Goal: Task Accomplishment & Management: Complete application form

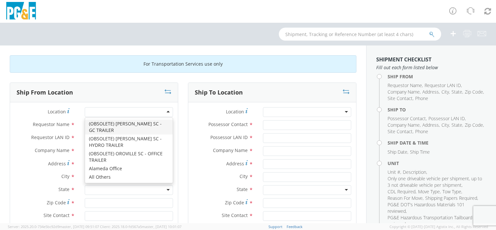
click at [165, 111] on div at bounding box center [129, 112] width 88 height 10
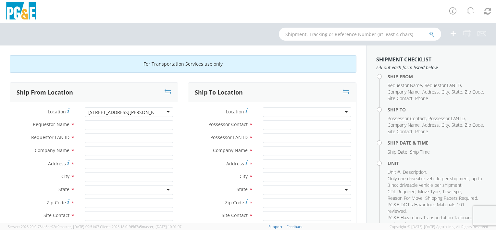
type input "[STREET_ADDRESS][PERSON_NAME] turlock ca 95380"
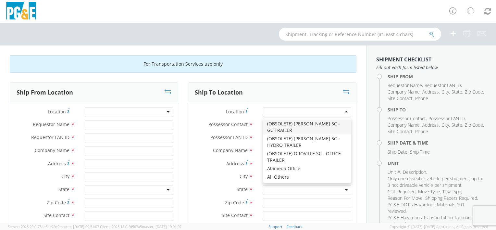
click at [267, 112] on input "select-one" at bounding box center [267, 112] width 1 height 6
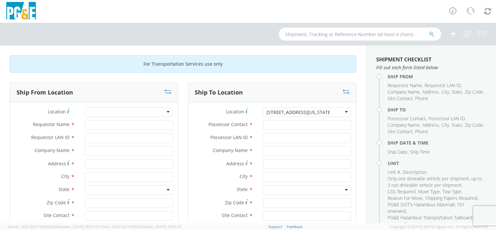
type input "[STREET_ADDRESS][US_STATE]"
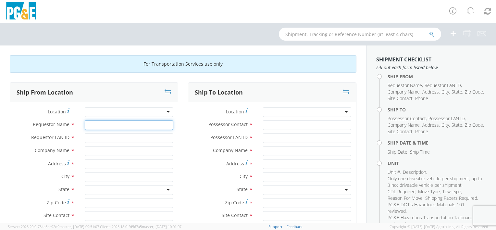
click at [88, 127] on input "Requestor Name *" at bounding box center [129, 125] width 88 height 10
type input "[PERSON_NAME]"
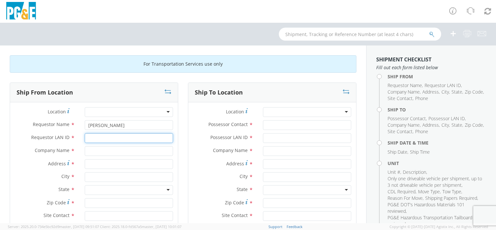
click at [88, 139] on input "Requestor LAN ID *" at bounding box center [129, 138] width 88 height 10
type input "jkmu"
click at [92, 153] on input "text" at bounding box center [129, 151] width 88 height 10
type input "pge"
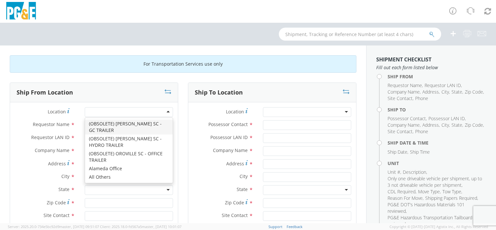
click at [95, 109] on div at bounding box center [129, 112] width 88 height 10
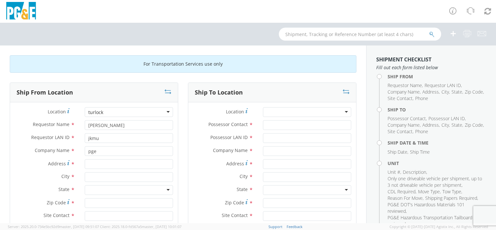
click at [115, 116] on div at bounding box center [129, 112] width 88 height 10
type input "turlock"
click at [29, 181] on div "City *" at bounding box center [94, 177] width 168 height 10
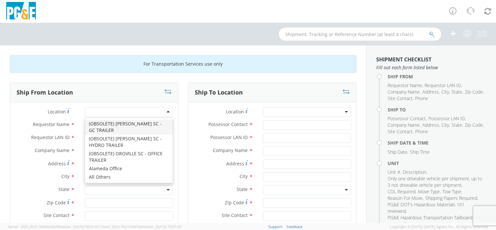
click at [167, 111] on div at bounding box center [129, 112] width 88 height 10
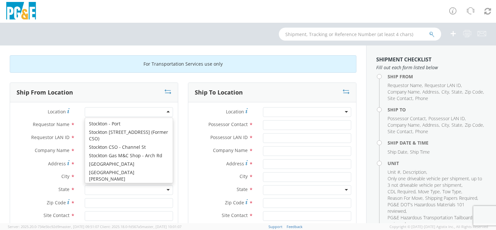
scroll to position [4261, 0]
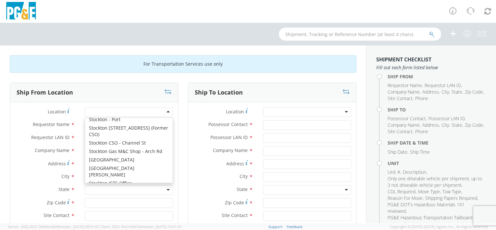
type input "PG&E"
type input "[STREET_ADDRESS]"
type input "Turlock"
type input "95380"
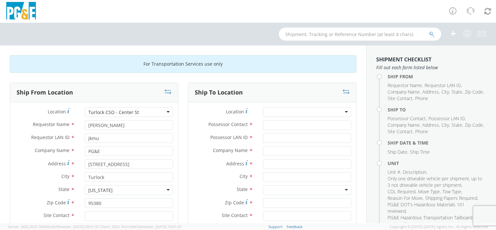
click at [165, 111] on div "Turlock CSO - Center St" at bounding box center [129, 112] width 88 height 10
click at [153, 113] on div "Turlock CSO - Center St" at bounding box center [129, 112] width 88 height 10
click at [32, 176] on label "City *" at bounding box center [45, 176] width 70 height 8
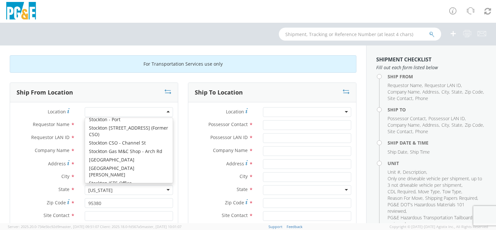
scroll to position [1, 0]
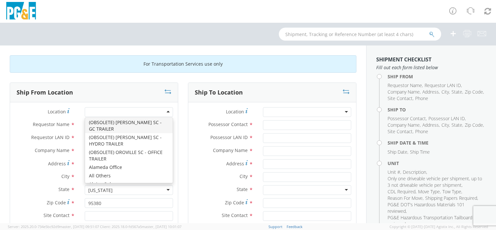
click at [165, 112] on div at bounding box center [129, 112] width 88 height 10
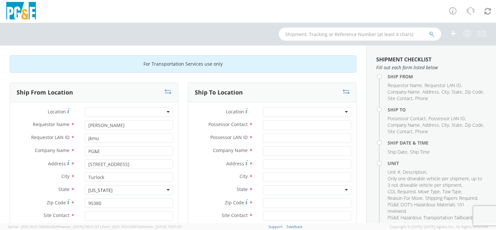
click at [96, 109] on div at bounding box center [129, 112] width 88 height 10
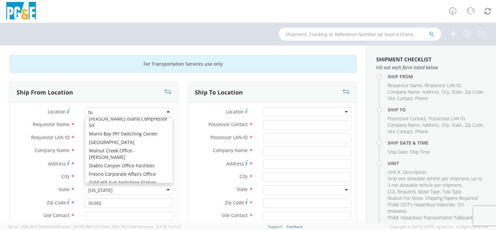
scroll to position [0, 0]
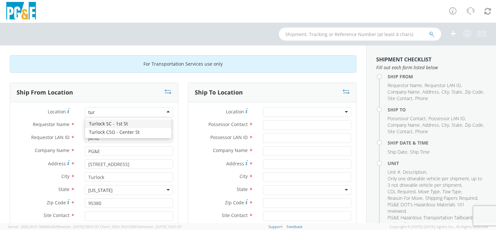
type input "turl"
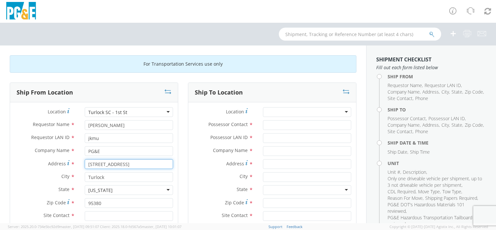
click at [118, 164] on input "[STREET_ADDRESS]" at bounding box center [129, 164] width 88 height 10
type input "428 N 1st S"
type input "4"
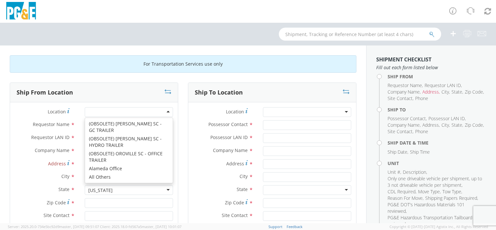
click at [107, 113] on div at bounding box center [129, 112] width 88 height 10
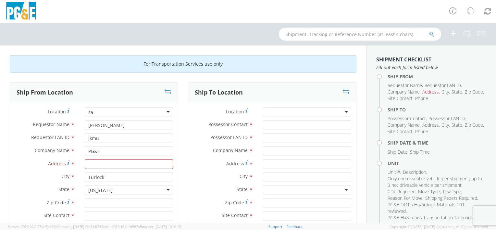
type input "s"
type input "turlock"
click at [35, 185] on label "State *" at bounding box center [45, 189] width 70 height 8
click at [96, 166] on input "Address *" at bounding box center [129, 164] width 88 height 10
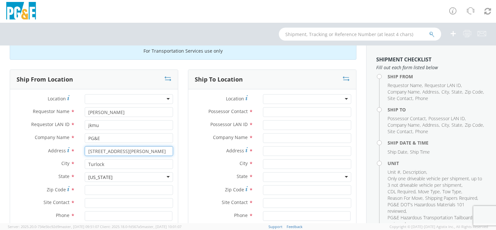
type input "[STREET_ADDRESS][PERSON_NAME]"
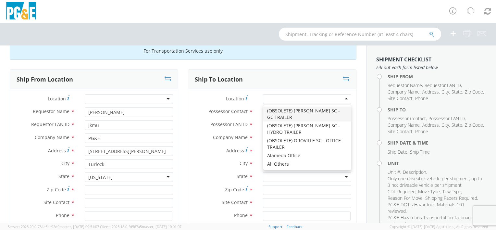
click at [269, 98] on div at bounding box center [307, 99] width 88 height 10
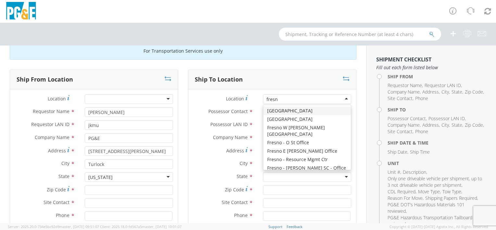
type input "[GEOGRAPHIC_DATA]"
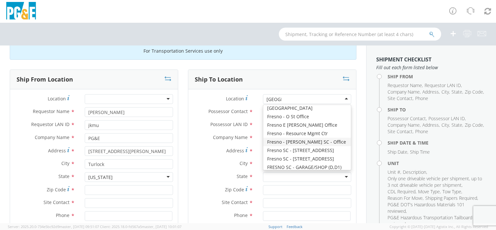
scroll to position [39, 0]
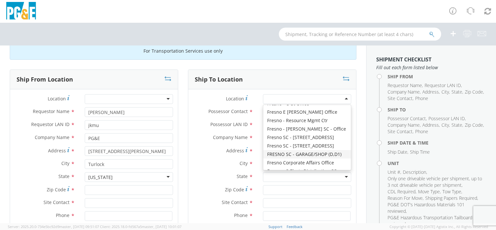
type input "PG&E"
type input "[STREET_ADDRESS][US_STATE]"
type input "[GEOGRAPHIC_DATA]"
type input "93702"
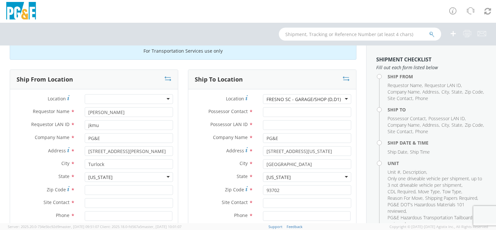
scroll to position [0, 0]
click at [95, 191] on input "Zip Code *" at bounding box center [129, 190] width 88 height 10
type input "95380"
click at [91, 204] on input "text" at bounding box center [129, 203] width 88 height 10
type input "[PERSON_NAME]"
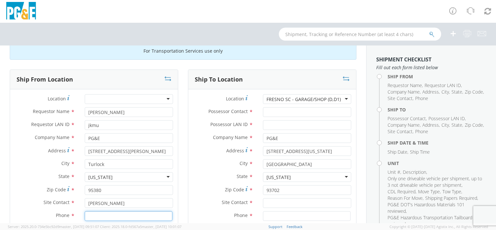
click at [119, 218] on input at bounding box center [129, 216] width 88 height 10
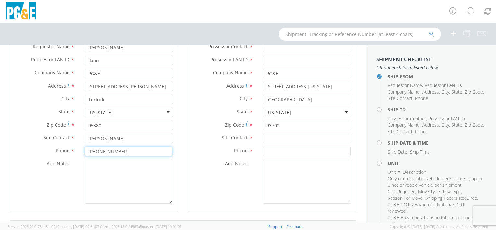
scroll to position [78, 0]
type input "[PHONE_NUMBER]"
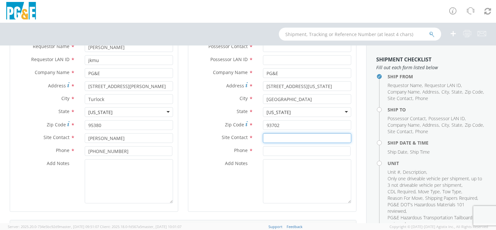
click at [268, 139] on input "text" at bounding box center [307, 138] width 88 height 10
type input "[PERSON_NAME]"
click at [268, 152] on input at bounding box center [307, 151] width 88 height 10
type input "[PHONE_NUMBER]"
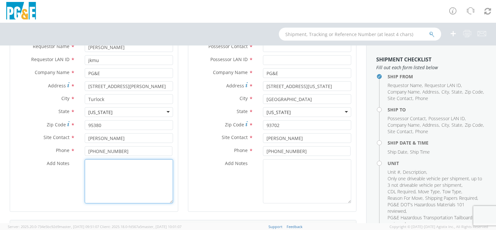
click at [96, 167] on textarea "Add Notes *" at bounding box center [129, 181] width 88 height 44
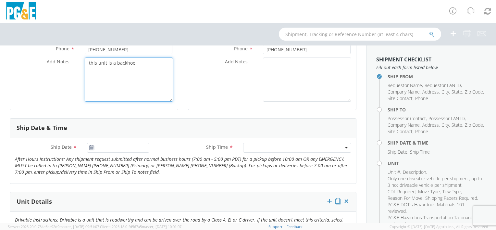
scroll to position [182, 0]
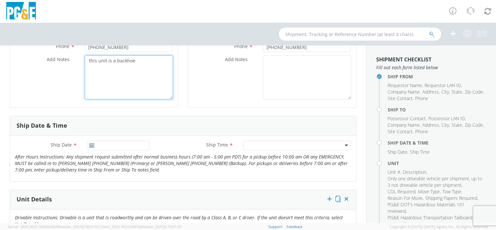
type textarea "this unit is a backhoe"
click at [90, 145] on use at bounding box center [91, 145] width 5 height 5
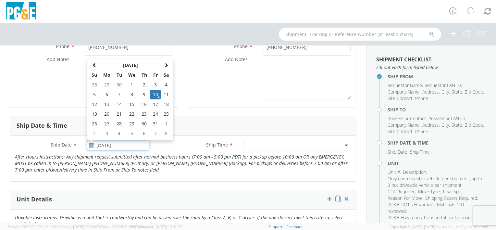
click at [104, 146] on input "[DATE]" at bounding box center [118, 146] width 62 height 10
click at [108, 104] on td "13" at bounding box center [107, 104] width 14 height 10
type input "[DATE]"
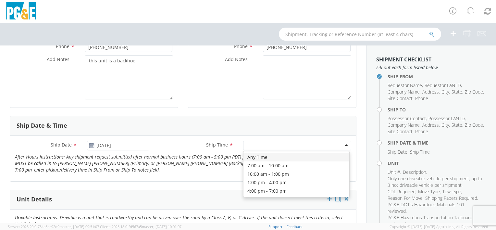
click at [342, 145] on div at bounding box center [297, 146] width 108 height 10
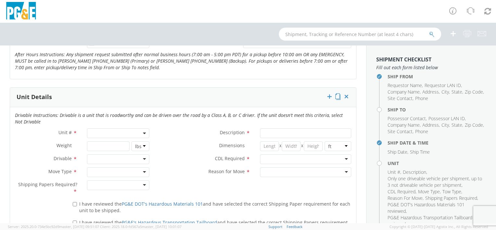
scroll to position [286, 0]
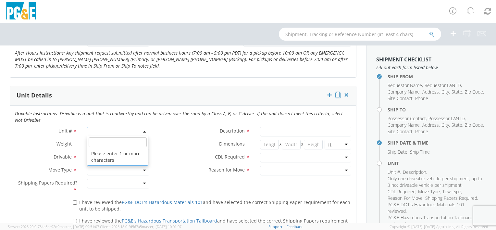
click at [104, 132] on span at bounding box center [118, 132] width 62 height 10
click at [103, 130] on span at bounding box center [118, 132] width 62 height 10
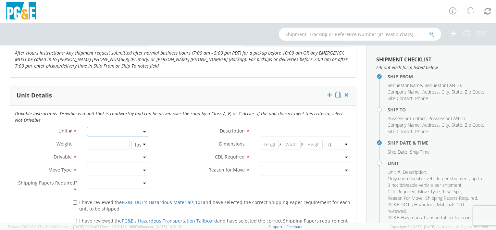
click at [103, 130] on span at bounding box center [118, 132] width 62 height 10
click at [144, 129] on span at bounding box center [144, 132] width 1 height 10
click at [100, 145] on input "search" at bounding box center [118, 142] width 58 height 10
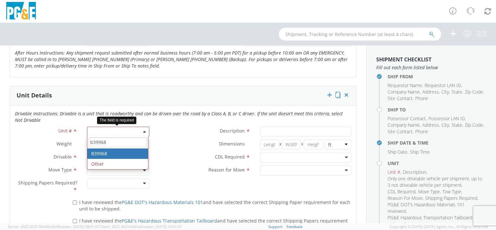
type input "b39968"
type input "BACKHOE/LOADER"
type input "0"
select select "B39968"
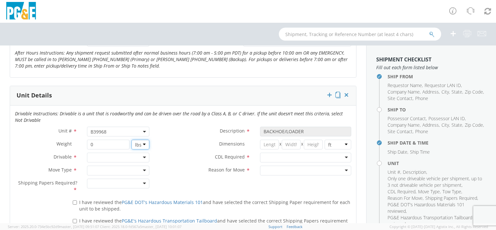
click at [142, 144] on select "lbs kgs" at bounding box center [141, 145] width 18 height 10
click at [132, 140] on select "lbs kgs" at bounding box center [141, 145] width 18 height 10
click at [99, 143] on input "0" at bounding box center [108, 145] width 42 height 10
type input "16000"
click at [142, 157] on div at bounding box center [118, 158] width 62 height 10
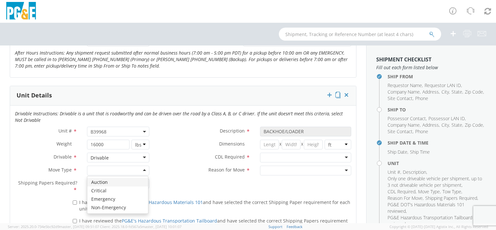
click at [142, 170] on div at bounding box center [118, 171] width 62 height 10
click at [143, 182] on div at bounding box center [118, 184] width 62 height 10
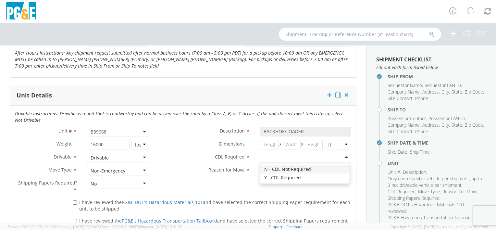
click at [342, 157] on div at bounding box center [305, 158] width 91 height 10
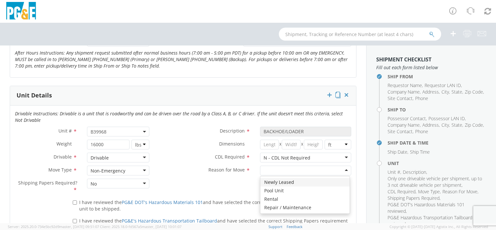
click at [341, 171] on div at bounding box center [305, 171] width 91 height 10
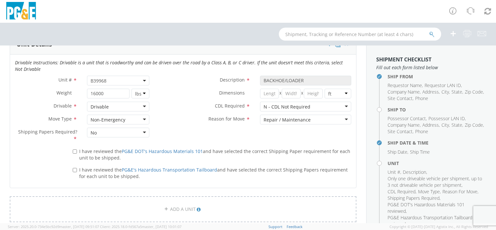
scroll to position [338, 0]
click at [74, 149] on input "I have reviewed the PG&E DOT's Hazardous Materials 101 and have selected the co…" at bounding box center [75, 150] width 4 height 4
checkbox input "true"
click at [75, 168] on input "I have reviewed the PG&E's Hazardous Transportation Tailboard and have selected…" at bounding box center [75, 169] width 4 height 4
checkbox input "true"
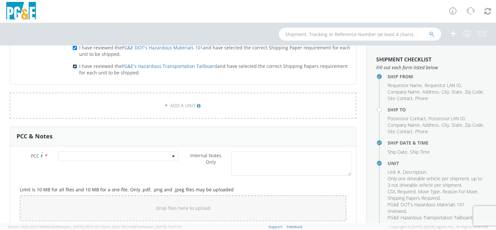
scroll to position [455, 0]
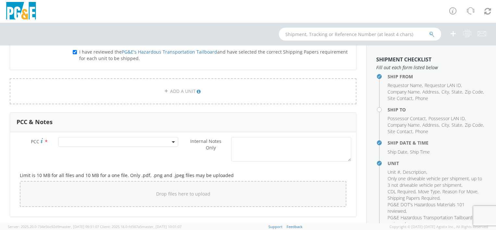
click at [70, 140] on span at bounding box center [118, 142] width 120 height 10
click at [69, 150] on input "number" at bounding box center [117, 153] width 115 height 10
type input "11300"
click at [83, 135] on div "PCC * Internal Notes Only * Limit is 10 MB for all files and 10 MB for a one fi…" at bounding box center [183, 174] width 346 height 84
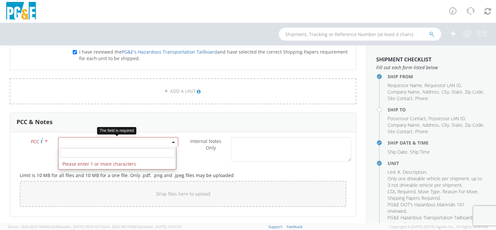
click at [172, 141] on b at bounding box center [173, 142] width 3 height 2
click at [89, 154] on input "number" at bounding box center [117, 153] width 115 height 10
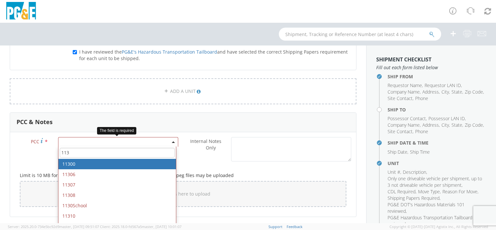
type input "113"
select select "11300"
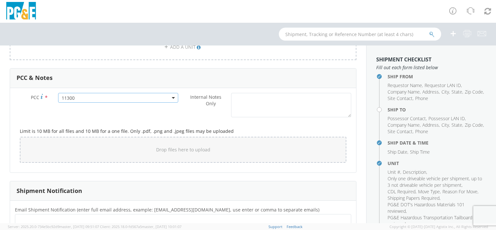
scroll to position [80, 0]
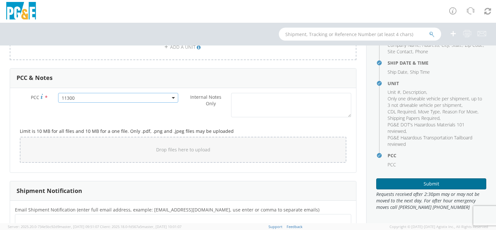
click at [426, 185] on button "Submit" at bounding box center [432, 183] width 110 height 11
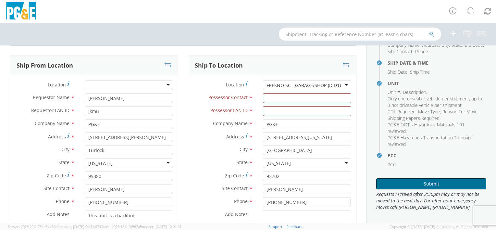
scroll to position [0, 0]
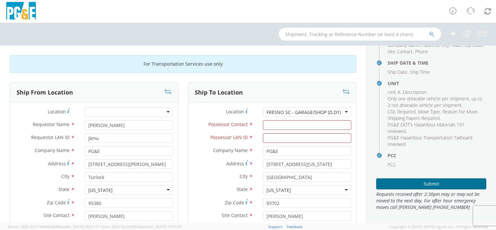
click at [426, 184] on button "Submit" at bounding box center [432, 183] width 110 height 11
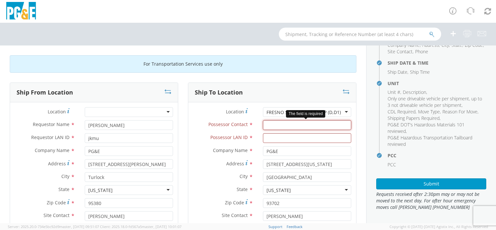
click at [266, 124] on input "Possessor Contact *" at bounding box center [307, 125] width 88 height 10
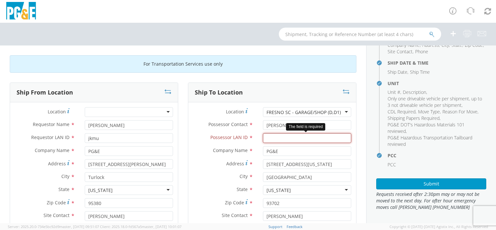
click at [278, 138] on input "Possessor LAN ID *" at bounding box center [307, 138] width 88 height 10
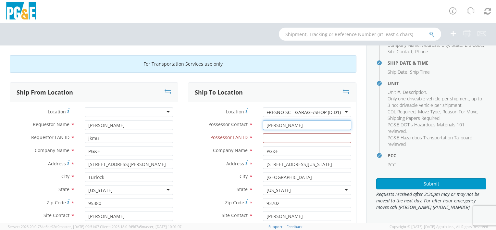
click at [327, 125] on input "[PERSON_NAME]" at bounding box center [307, 125] width 88 height 10
type input "[PERSON_NAME]"
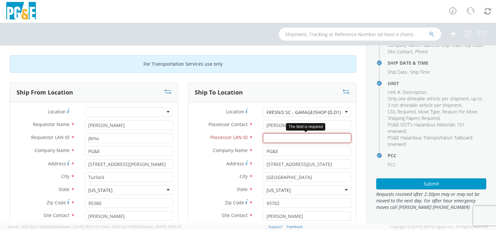
click at [274, 136] on input "Possessor LAN ID *" at bounding box center [307, 138] width 88 height 10
type input "wxmc"
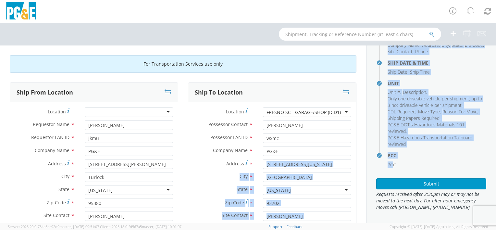
drag, startPoint x: 360, startPoint y: 165, endPoint x: 404, endPoint y: 162, distance: 44.3
click at [404, 162] on div "For Transportation Services use only Ship From Location Location * [GEOGRAPHIC_…" at bounding box center [248, 134] width 496 height 178
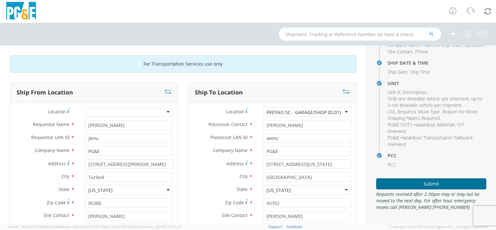
click at [424, 184] on button "Submit" at bounding box center [432, 183] width 110 height 11
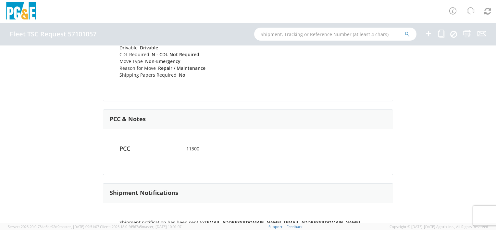
scroll to position [352, 0]
